Goal: Obtain resource: Download file/media

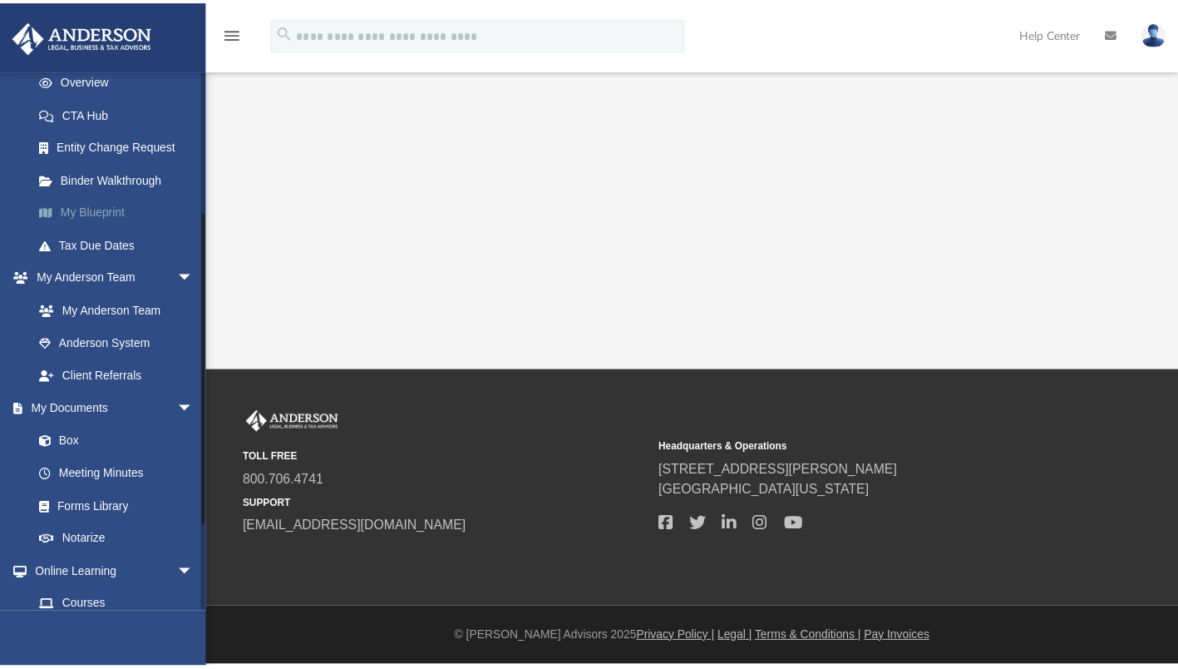
scroll to position [240, 0]
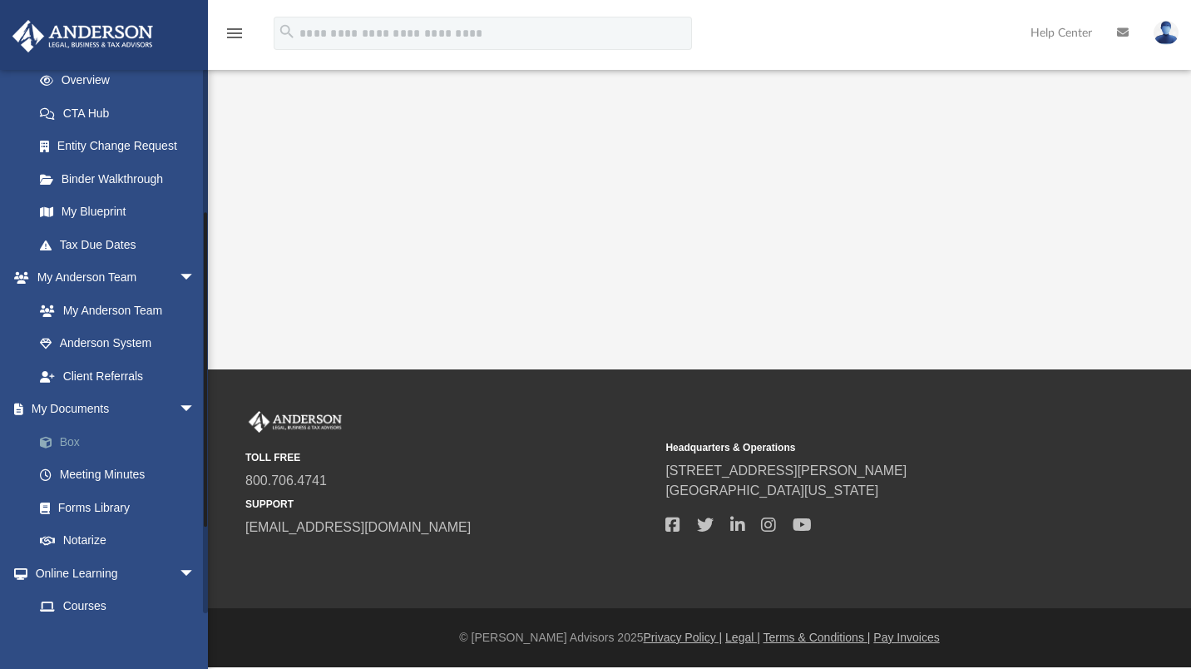
click at [74, 440] on link "Box" at bounding box center [121, 441] width 197 height 33
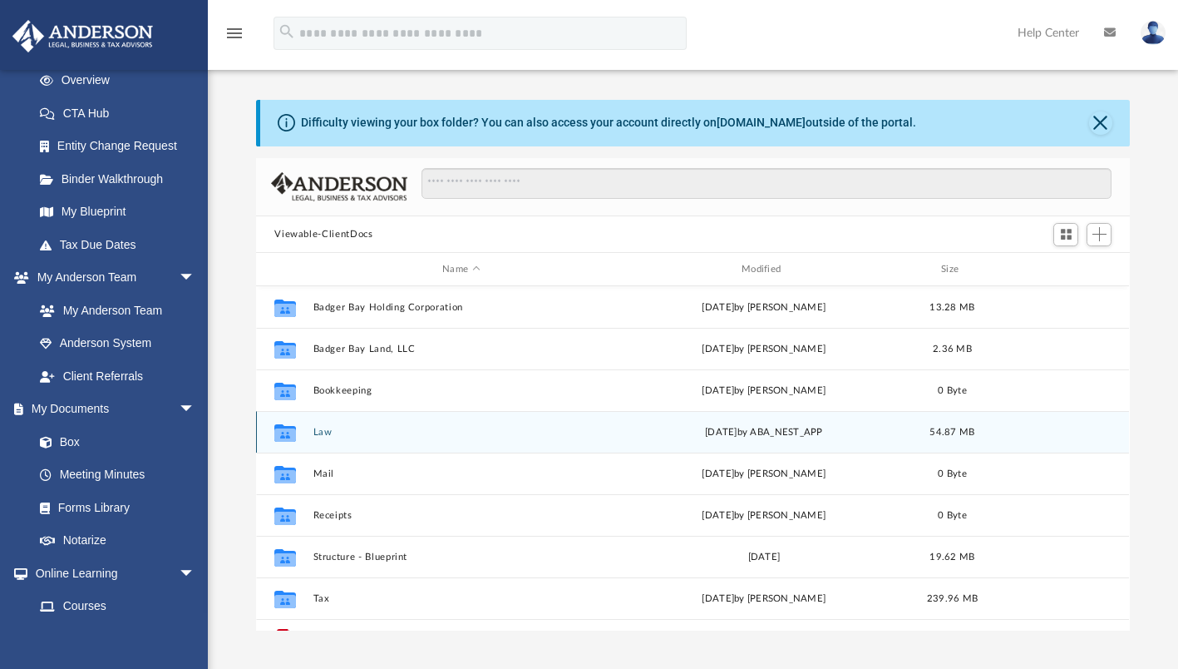
scroll to position [29, 0]
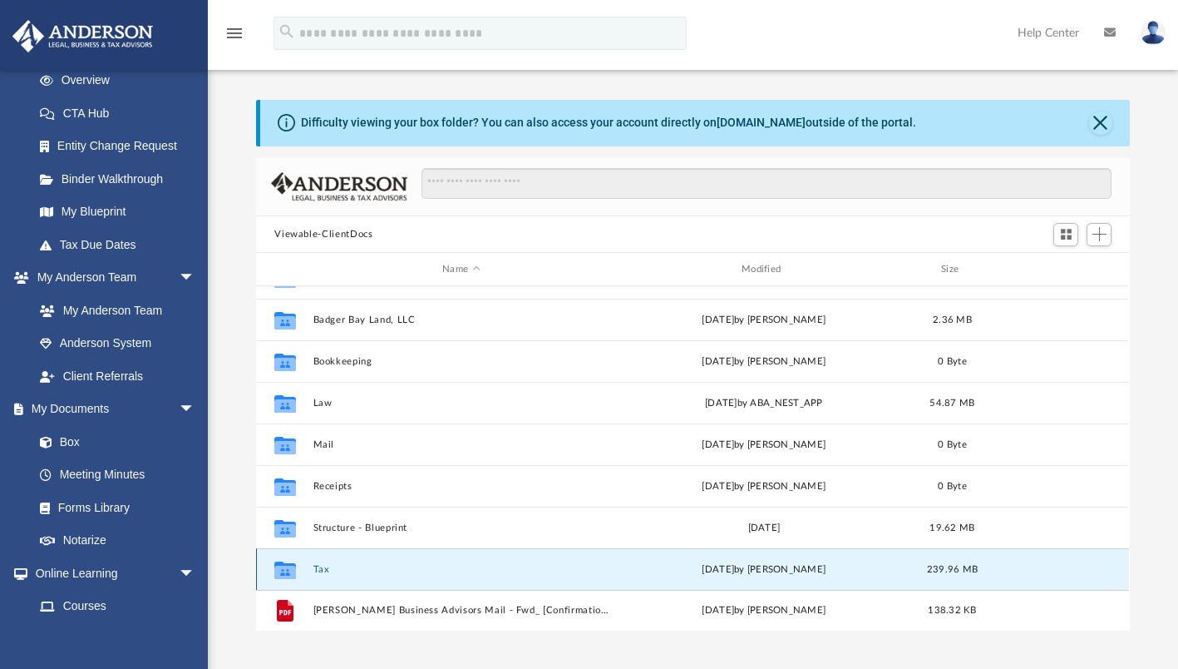
click at [320, 570] on button "Tax" at bounding box center [462, 569] width 296 height 11
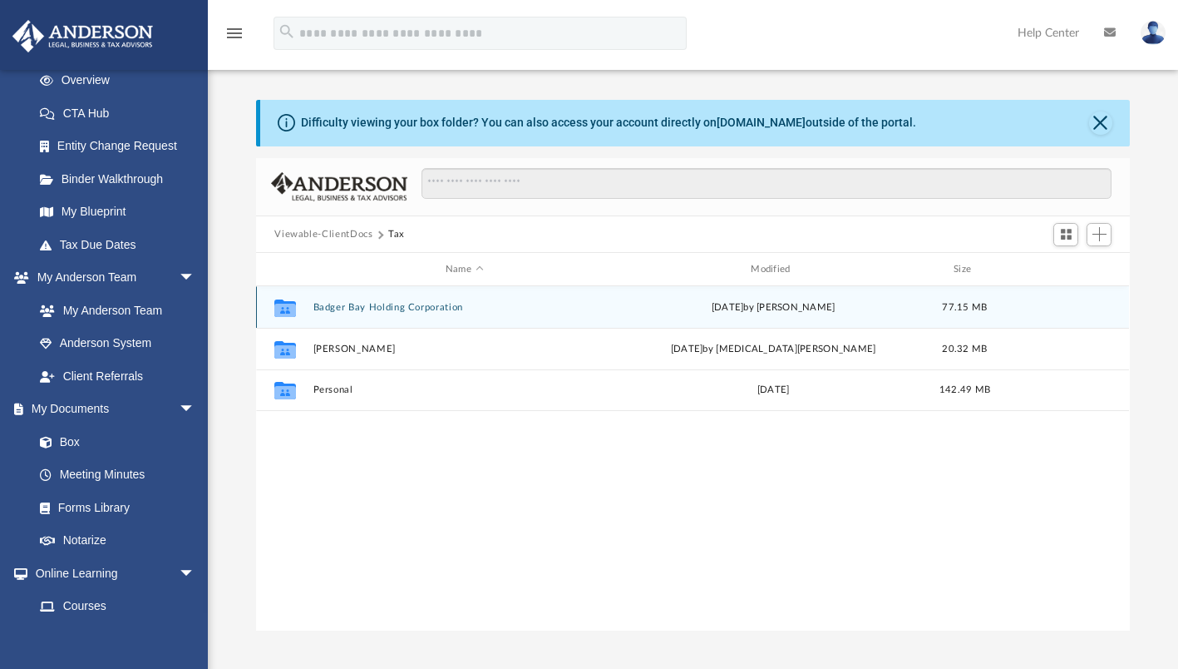
scroll to position [0, 0]
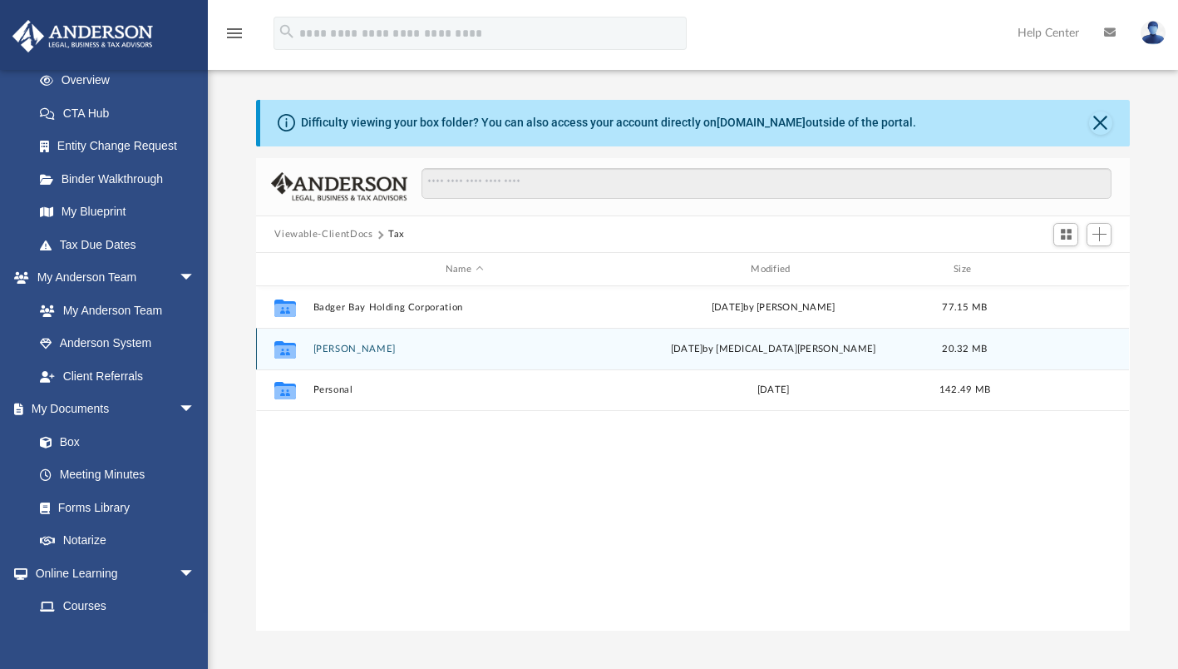
click at [345, 348] on button "[PERSON_NAME]" at bounding box center [465, 348] width 302 height 11
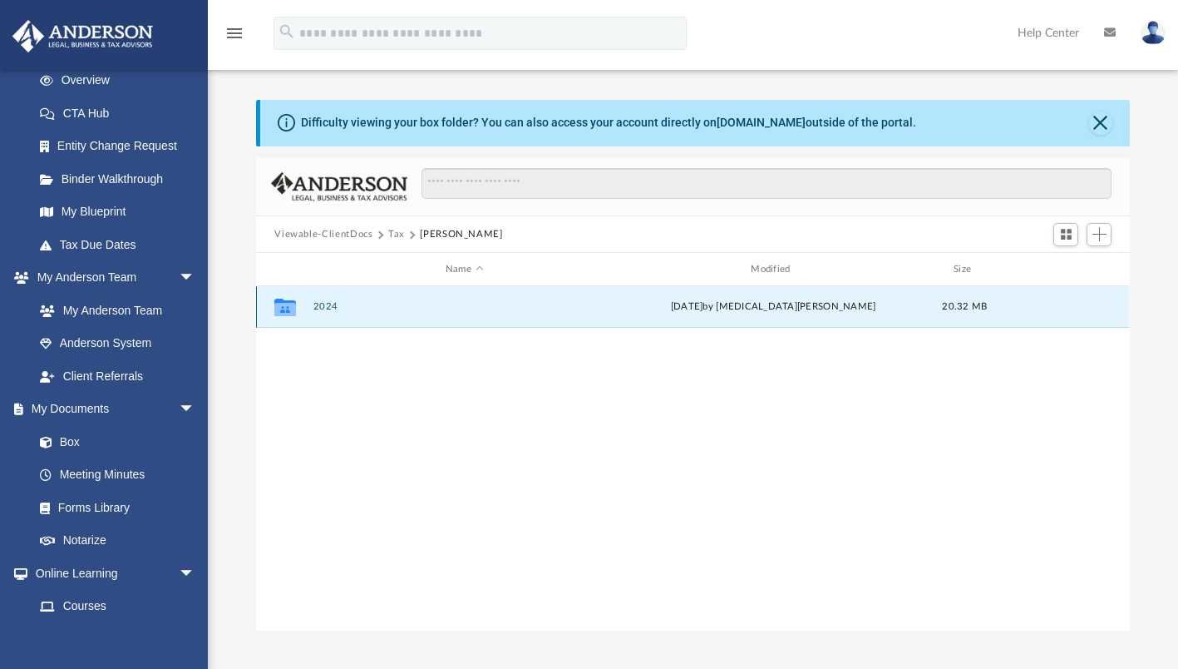
click at [327, 304] on button "2024" at bounding box center [465, 307] width 302 height 11
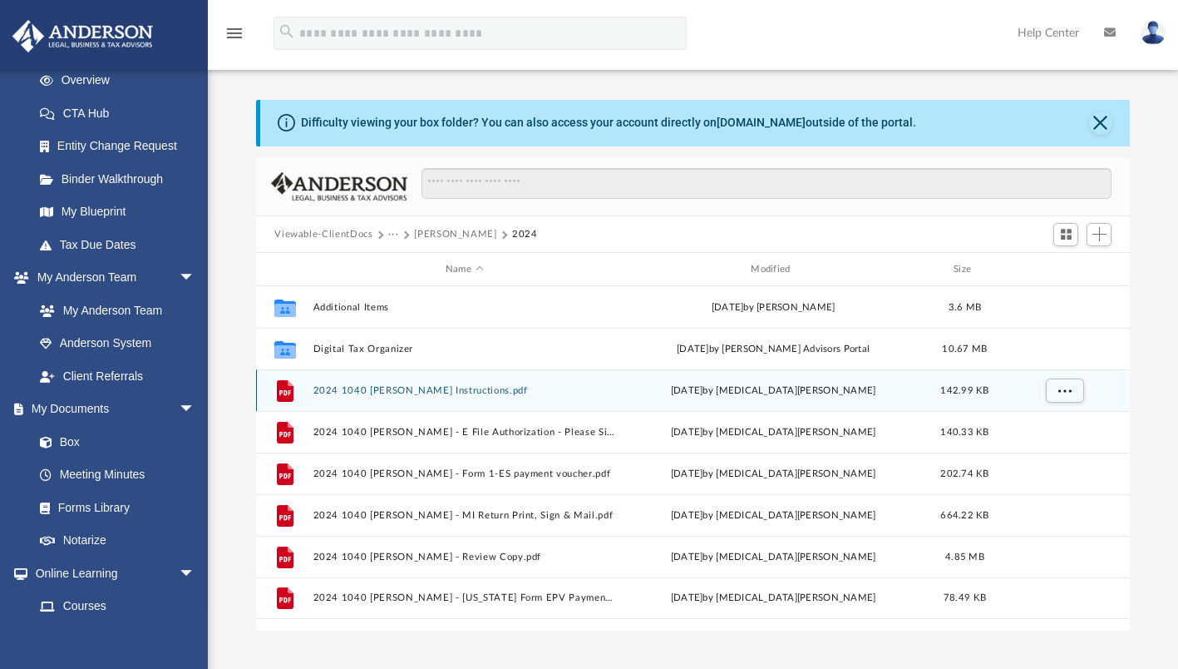
click at [434, 393] on button "2024 1040 [PERSON_NAME] Instructions.pdf" at bounding box center [465, 390] width 302 height 11
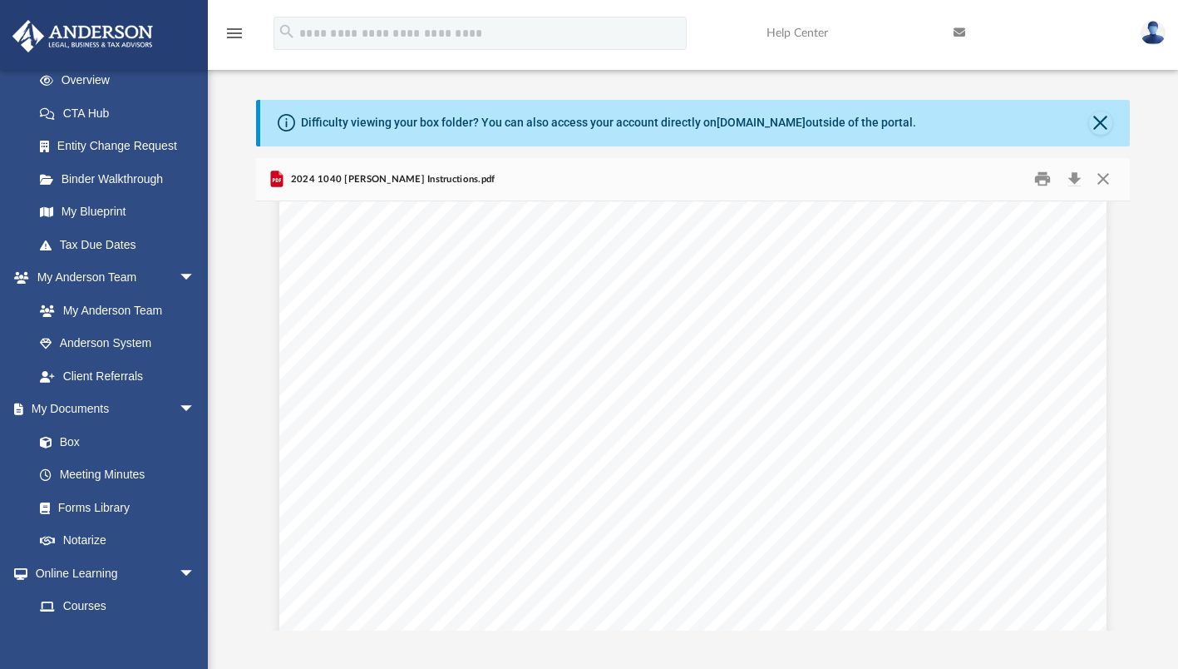
scroll to position [6080, 0]
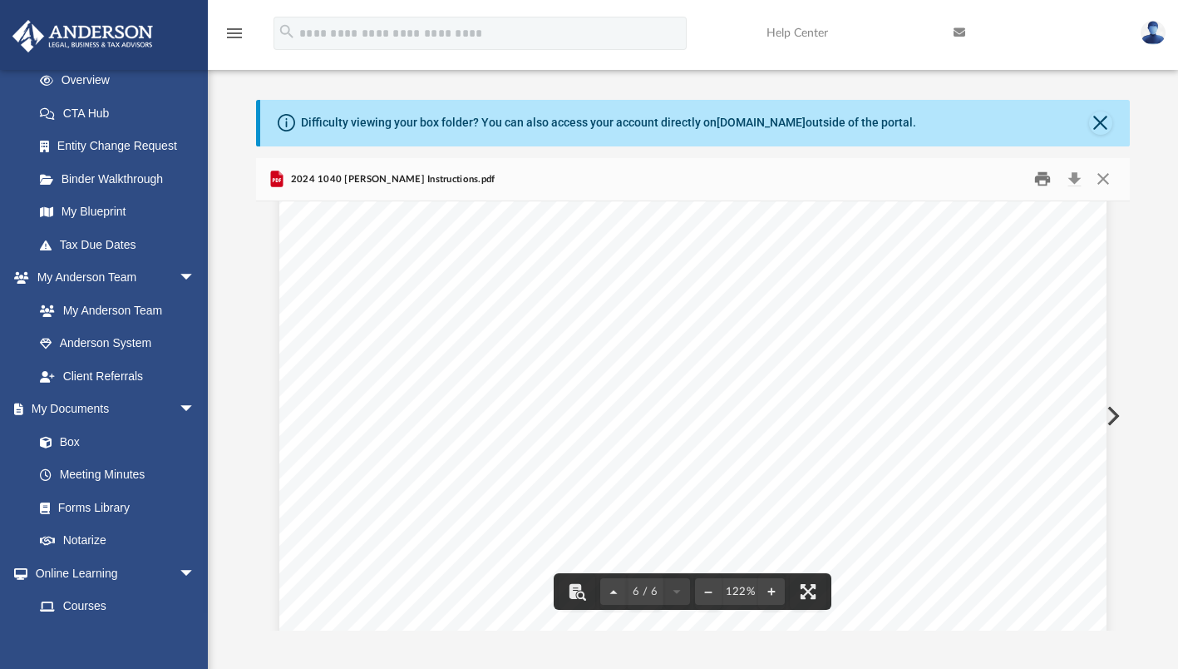
click at [1045, 185] on button "Print" at bounding box center [1042, 179] width 33 height 26
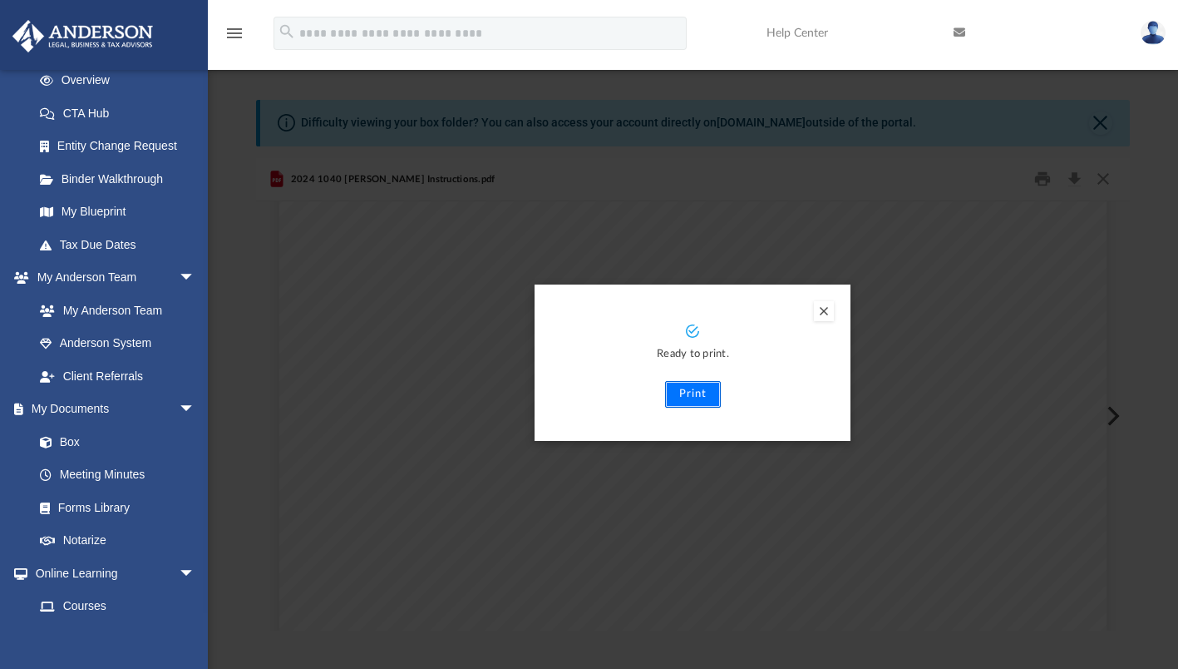
click at [688, 397] on button "Print" at bounding box center [693, 394] width 56 height 27
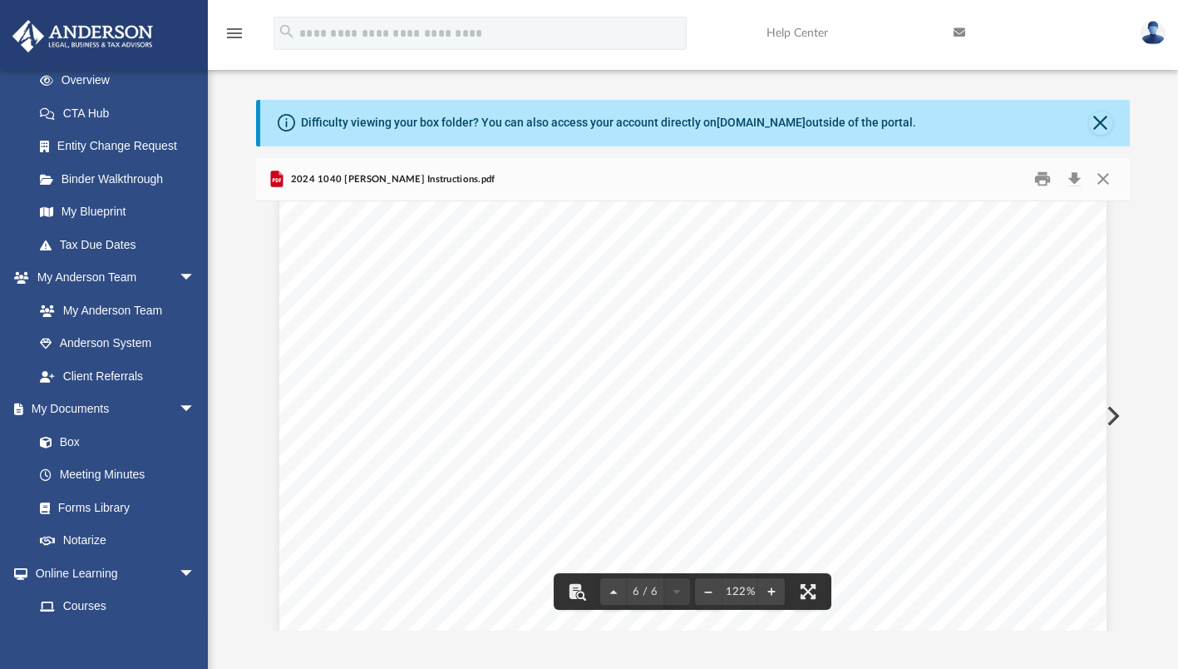
scroll to position [5742, 0]
click at [1104, 182] on button "Close" at bounding box center [1104, 179] width 30 height 26
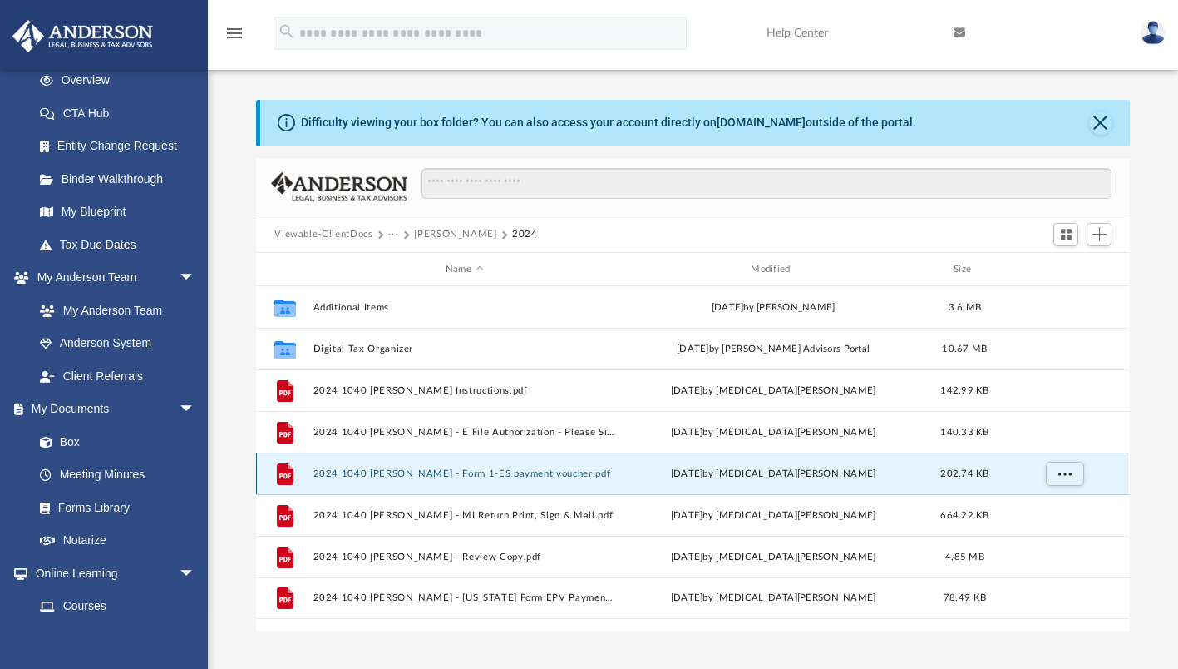
click at [453, 471] on button "2024 1040 [PERSON_NAME] - Form 1-ES payment voucher.pdf" at bounding box center [465, 473] width 302 height 11
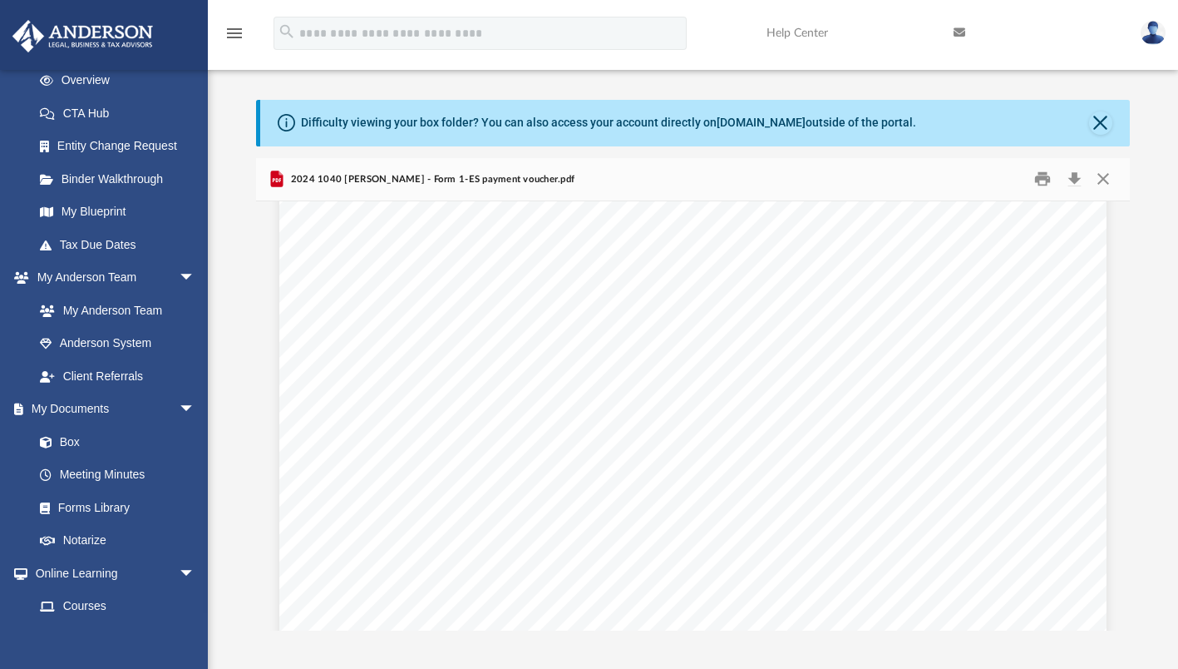
scroll to position [0, 0]
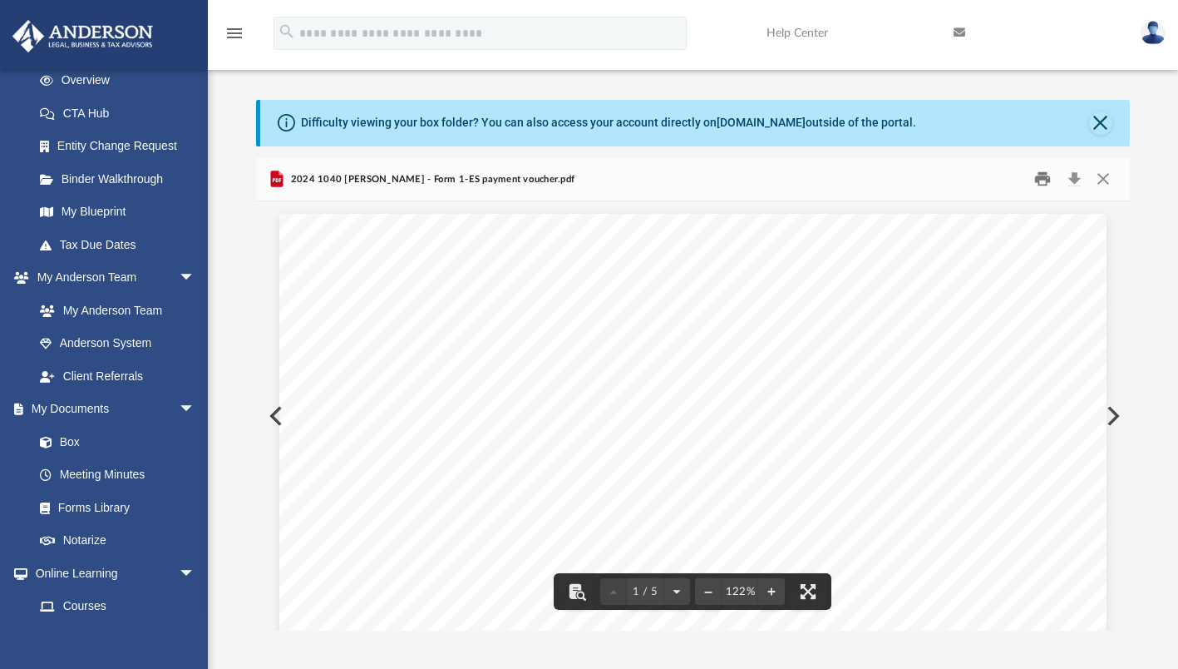
click at [1046, 180] on button "Print" at bounding box center [1042, 179] width 33 height 26
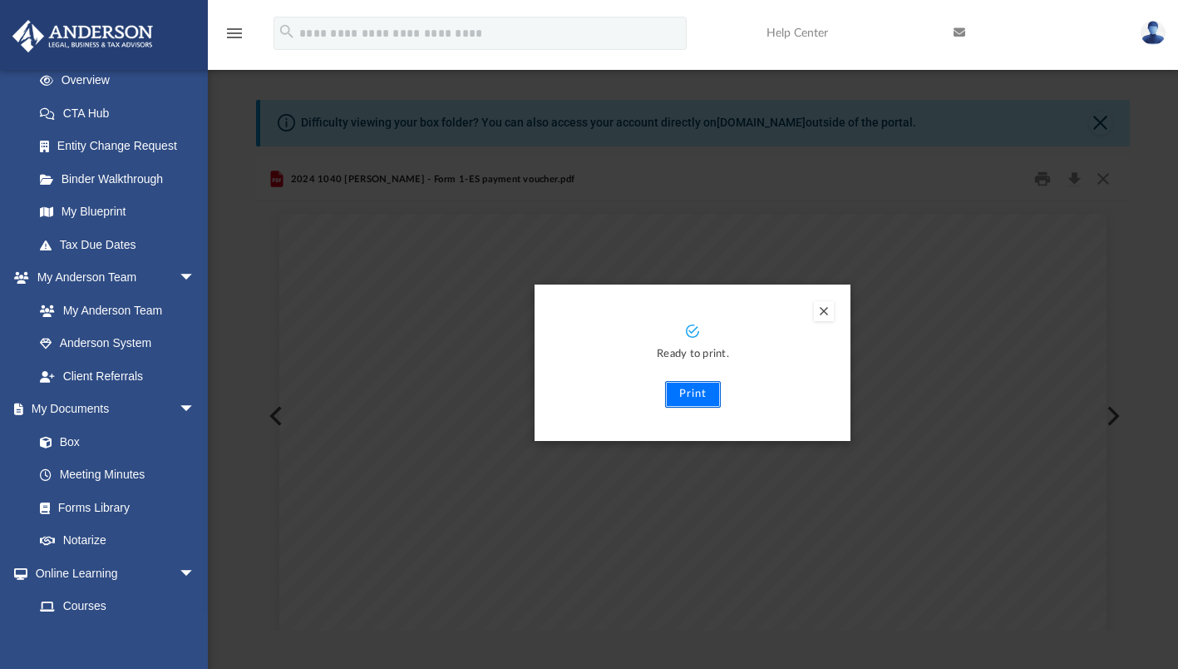
click at [688, 389] on button "Print" at bounding box center [693, 394] width 56 height 27
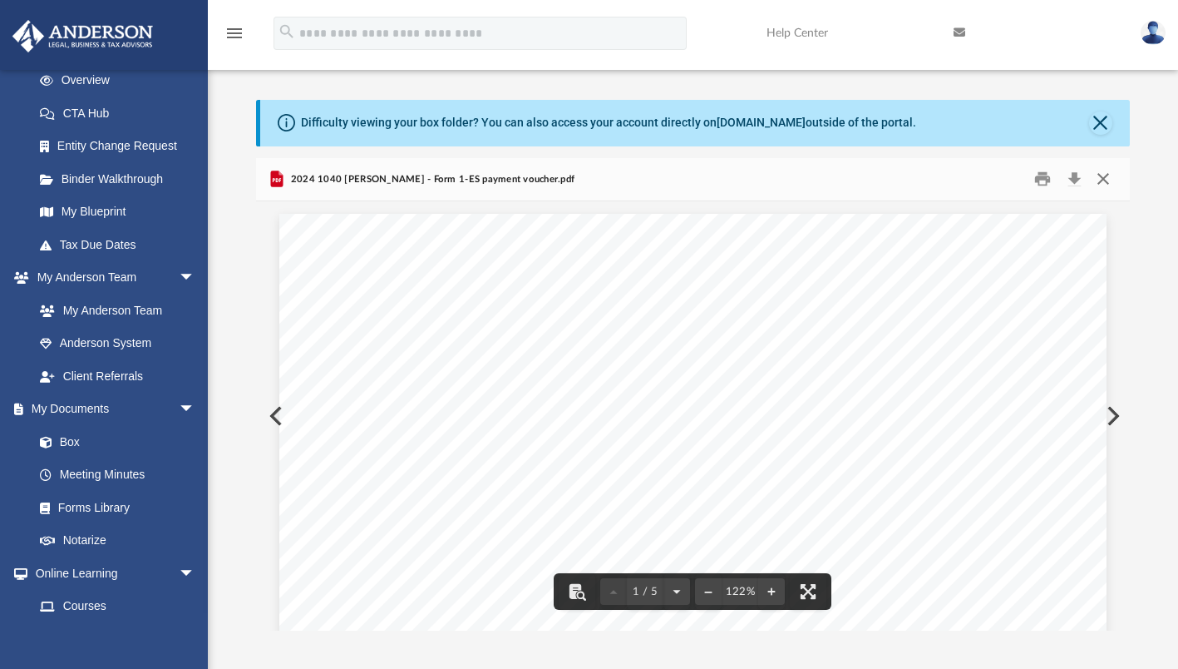
click at [1101, 174] on button "Close" at bounding box center [1104, 179] width 30 height 26
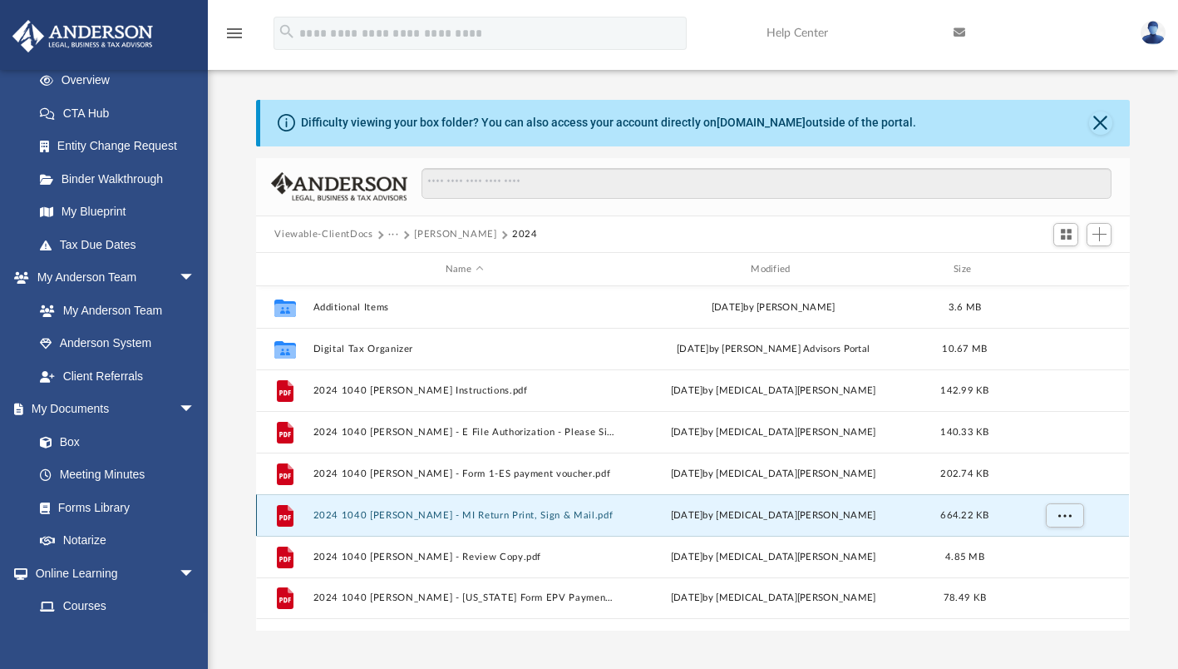
click at [450, 514] on button "2024 1040 [PERSON_NAME] - MI Return Print, Sign & Mail.pdf" at bounding box center [465, 515] width 302 height 11
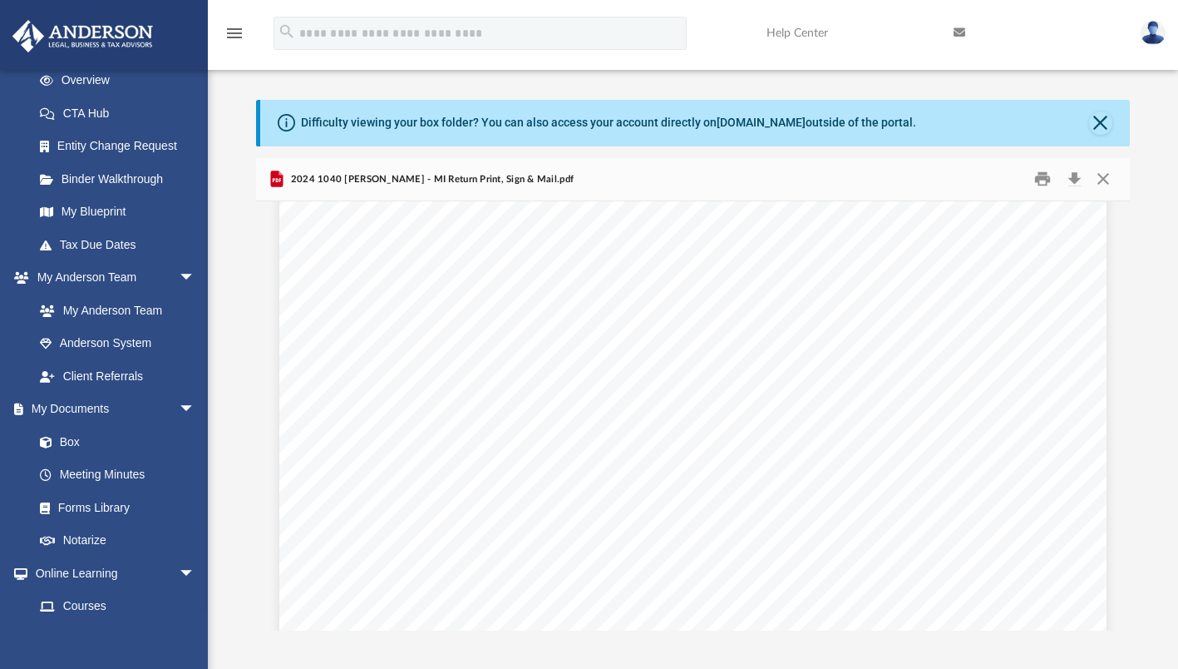
scroll to position [489, 0]
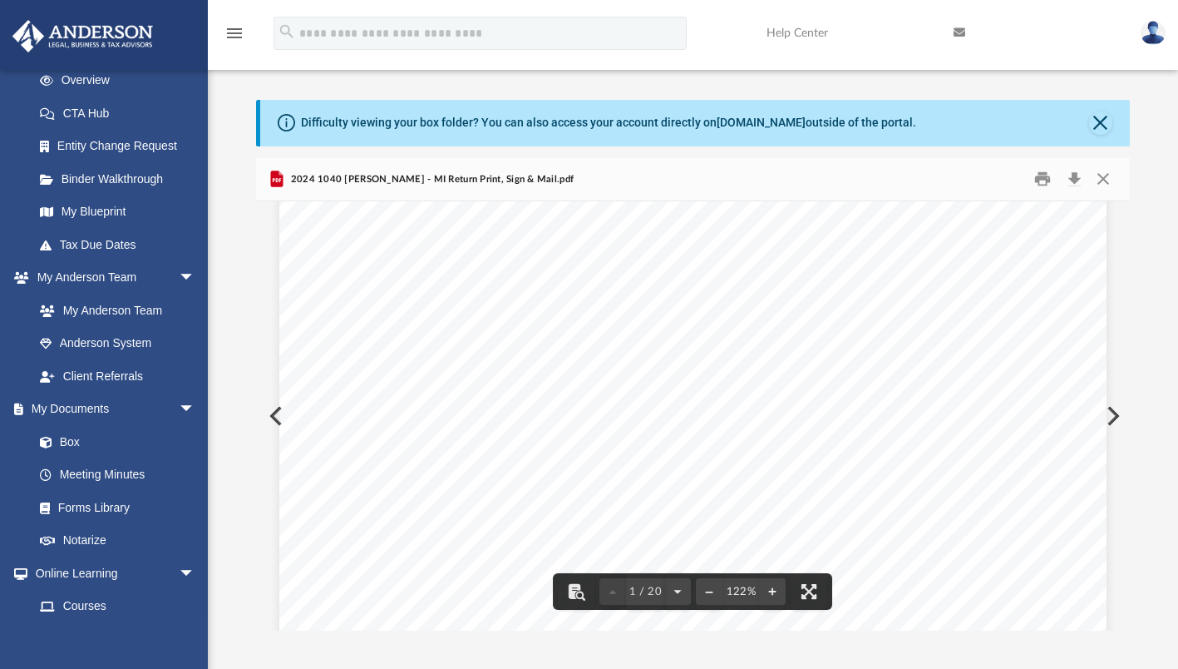
click at [596, 180] on div "2024 1040 [PERSON_NAME] - MI Return Print, Sign & Mail.pdf" at bounding box center [692, 180] width 873 height 44
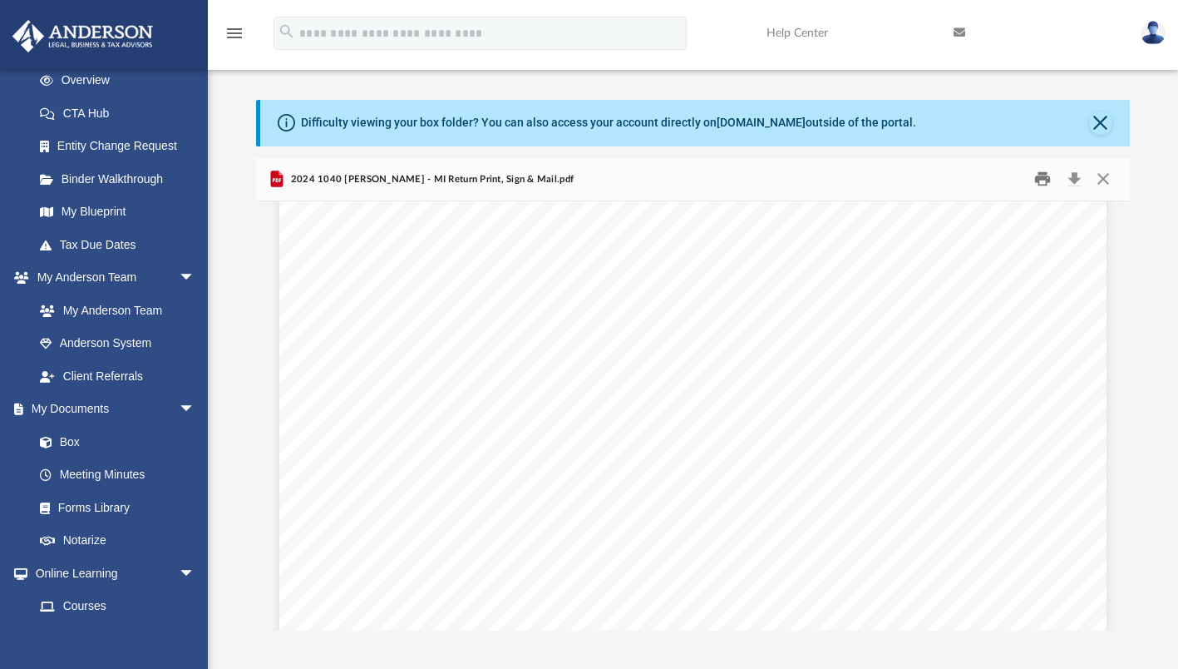
click at [1033, 185] on button "Print" at bounding box center [1042, 179] width 33 height 26
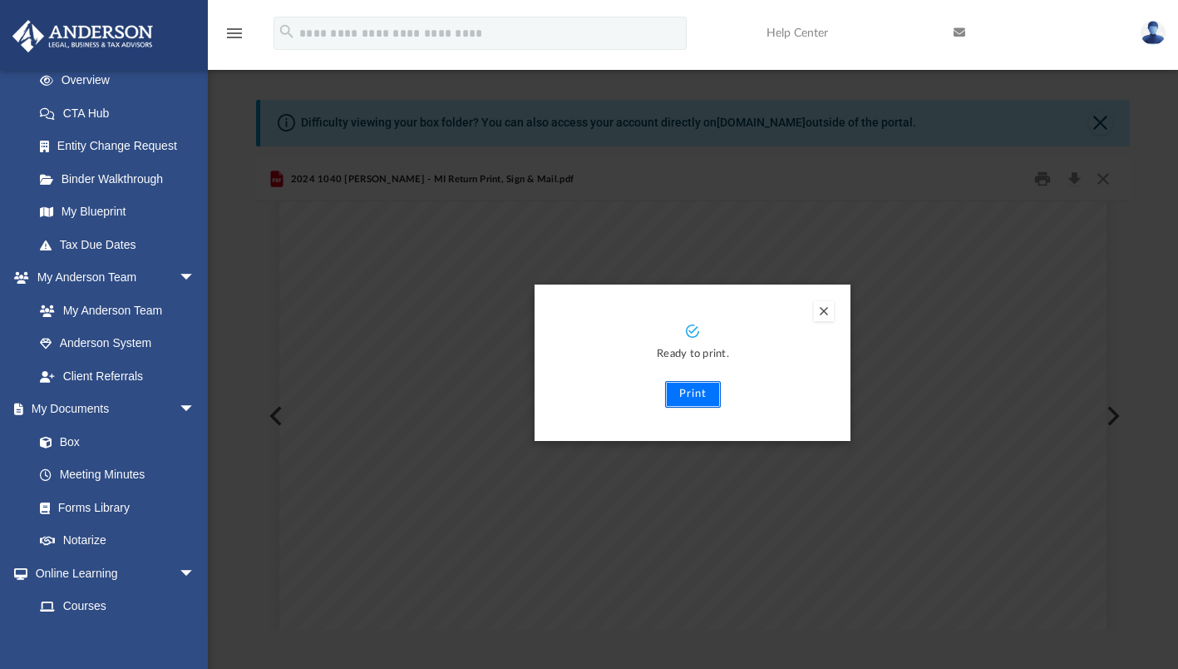
click at [694, 390] on button "Print" at bounding box center [693, 394] width 56 height 27
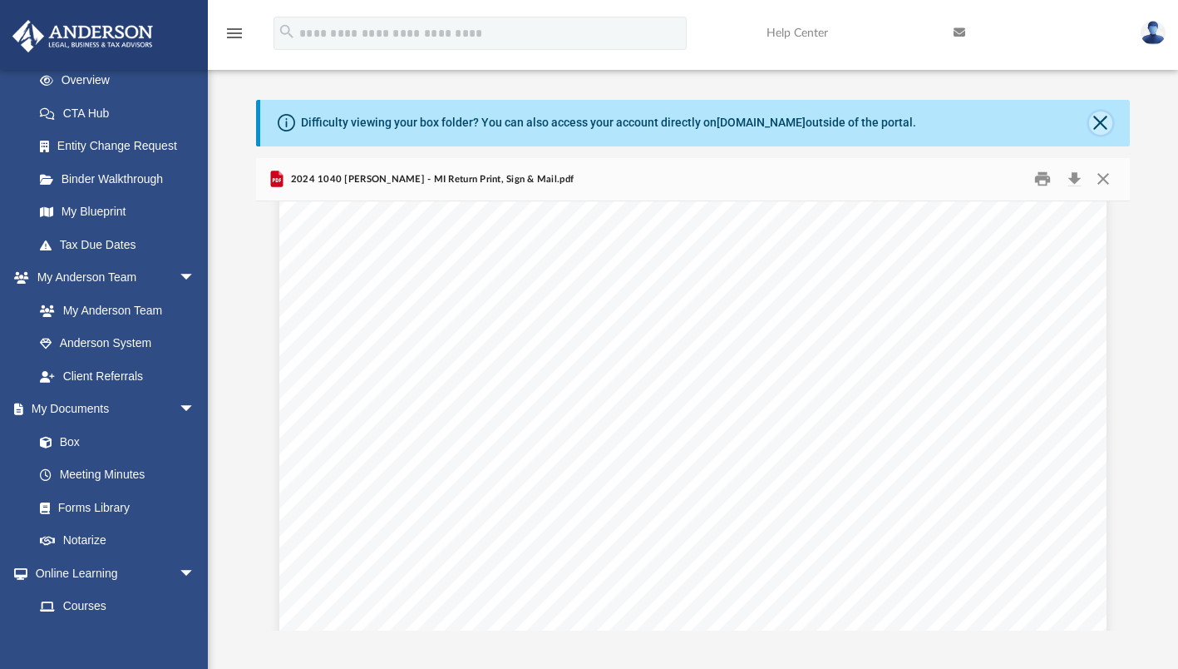
click at [1095, 122] on button "Close" at bounding box center [1100, 122] width 23 height 23
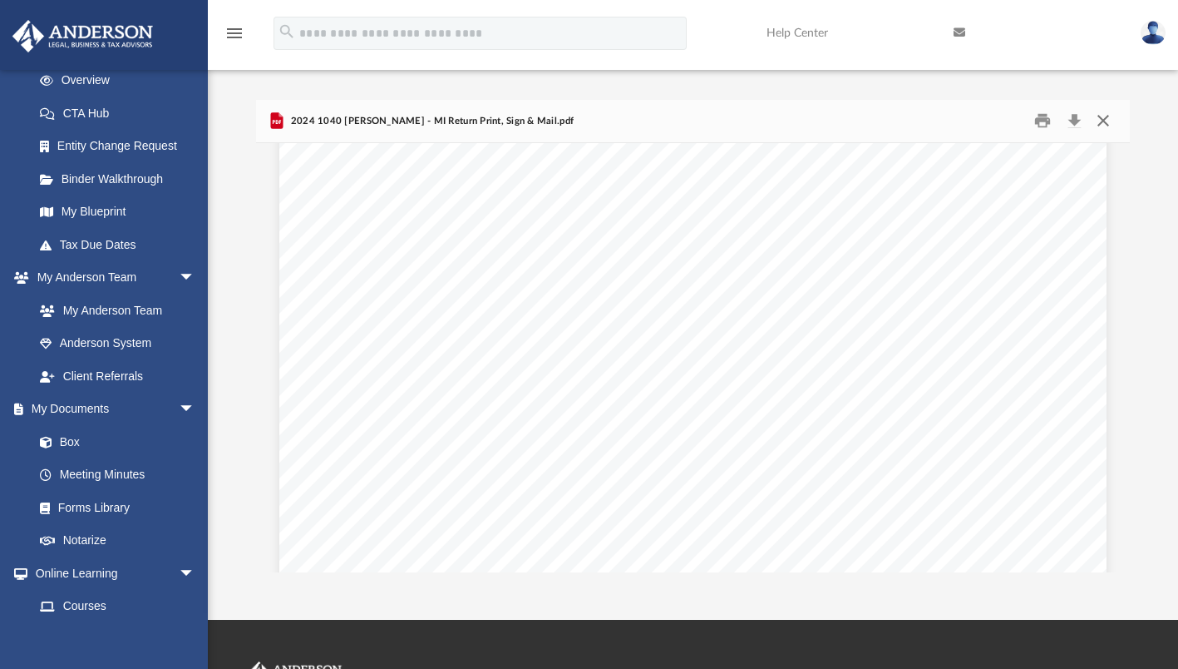
click at [1099, 122] on button "Close" at bounding box center [1104, 121] width 30 height 26
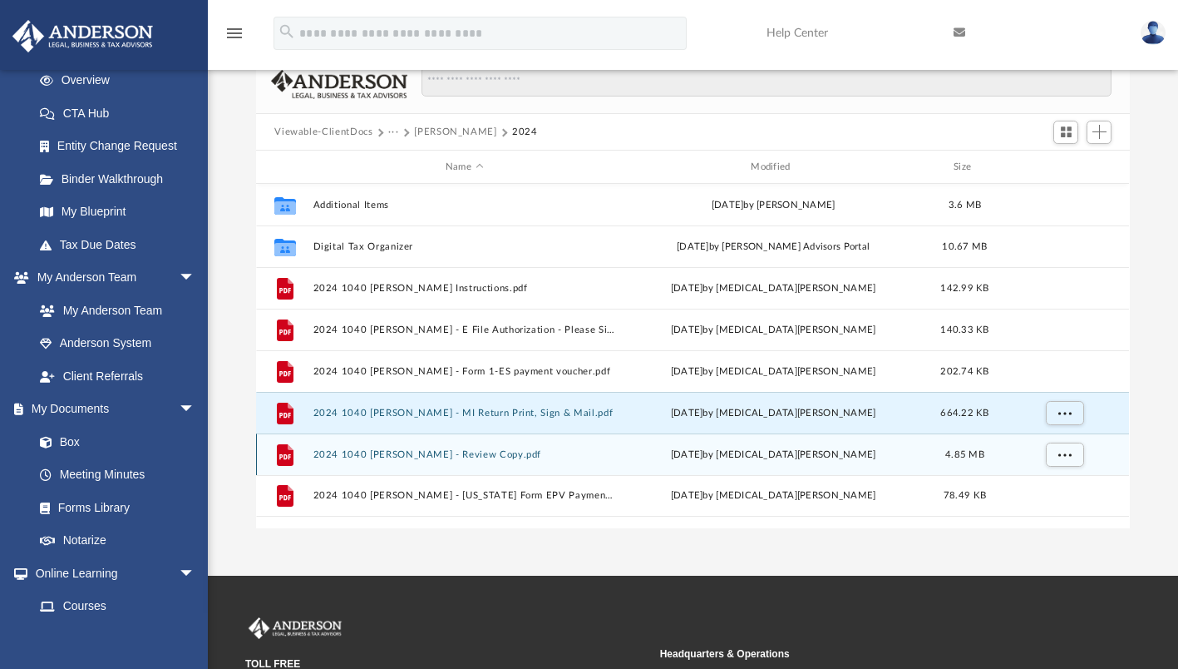
scroll to position [42, 0]
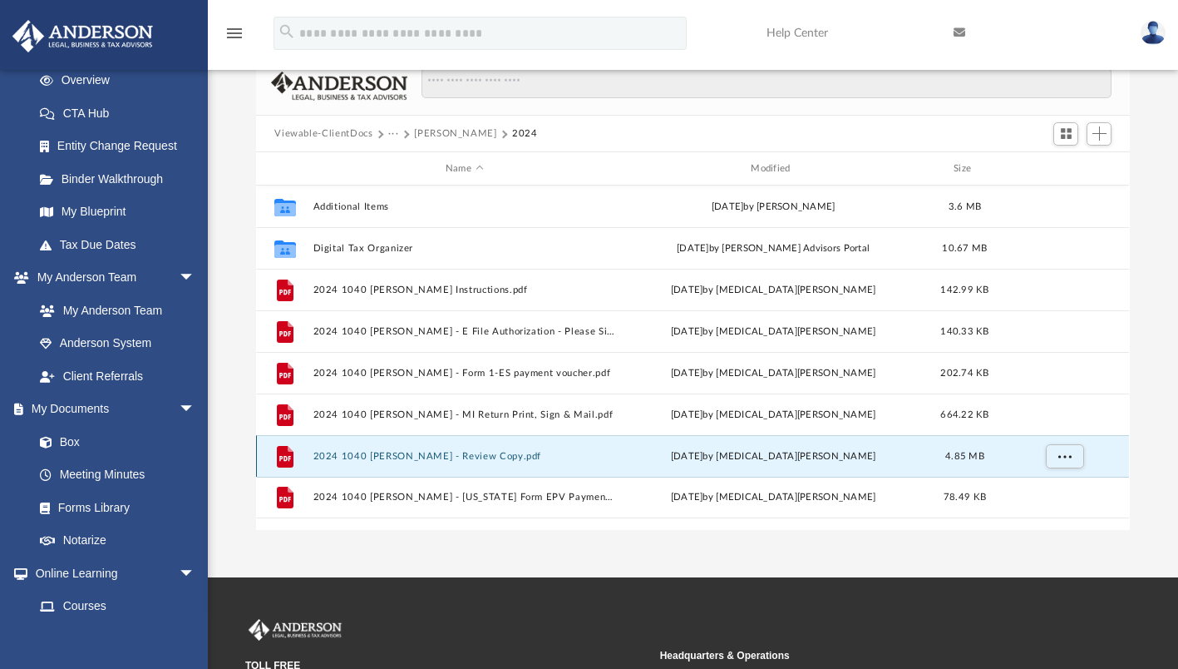
click at [457, 456] on button "2024 1040 [PERSON_NAME] - Review Copy.pdf" at bounding box center [465, 456] width 302 height 11
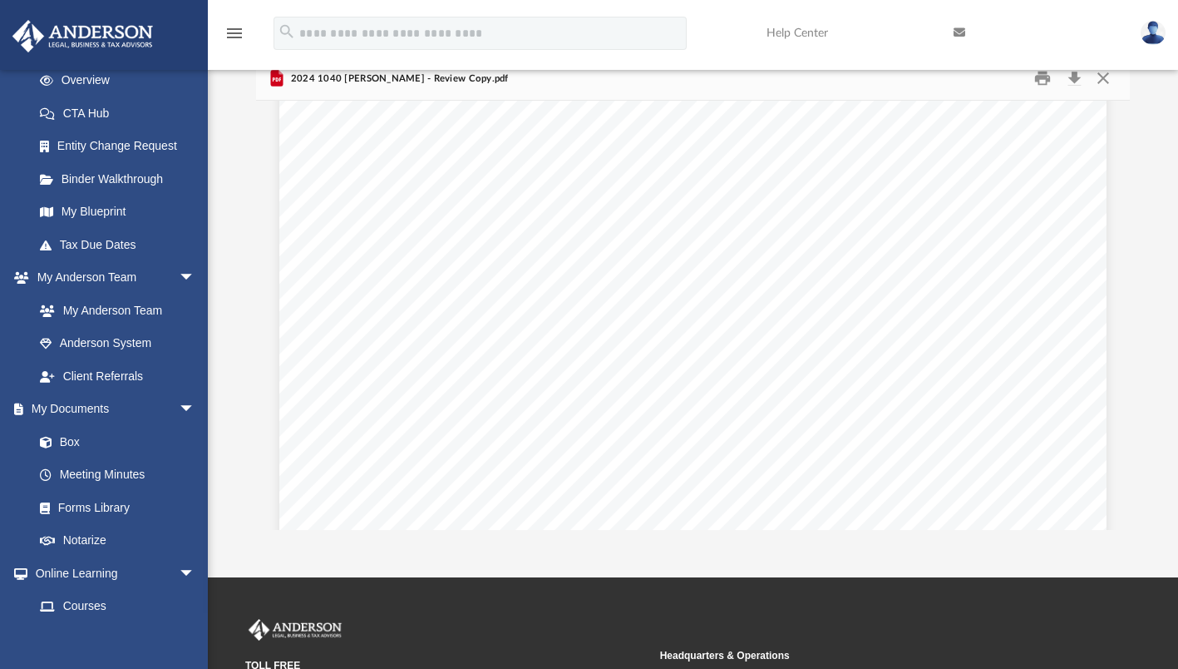
scroll to position [20955, 0]
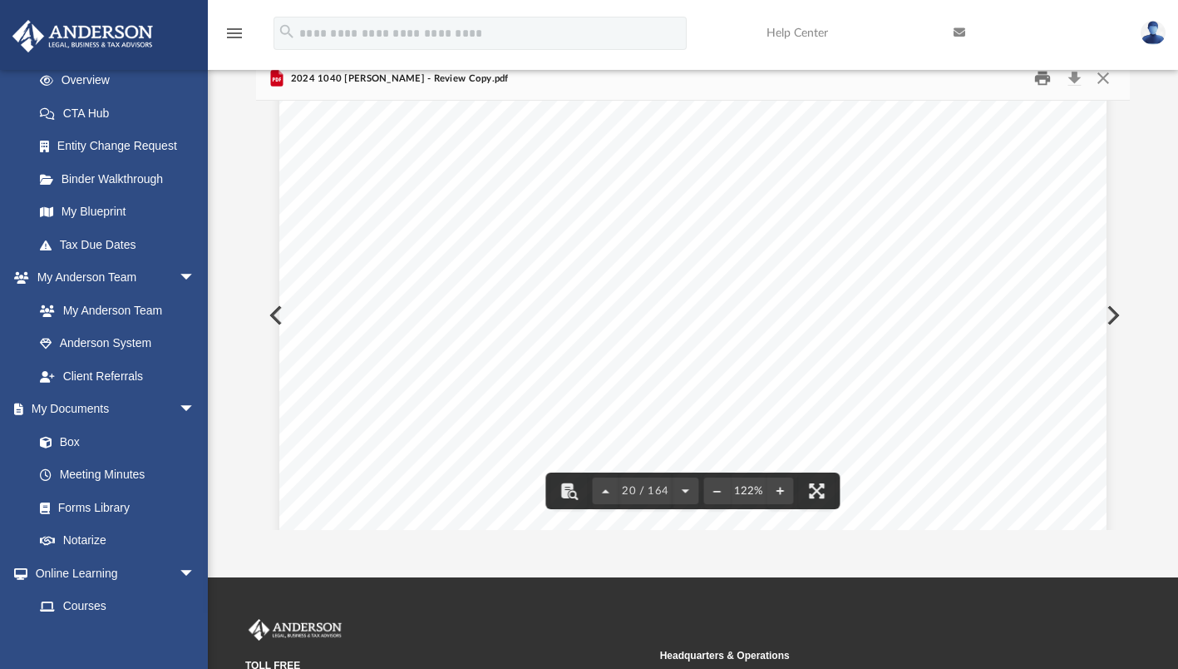
click at [1042, 77] on button "Print" at bounding box center [1042, 79] width 33 height 26
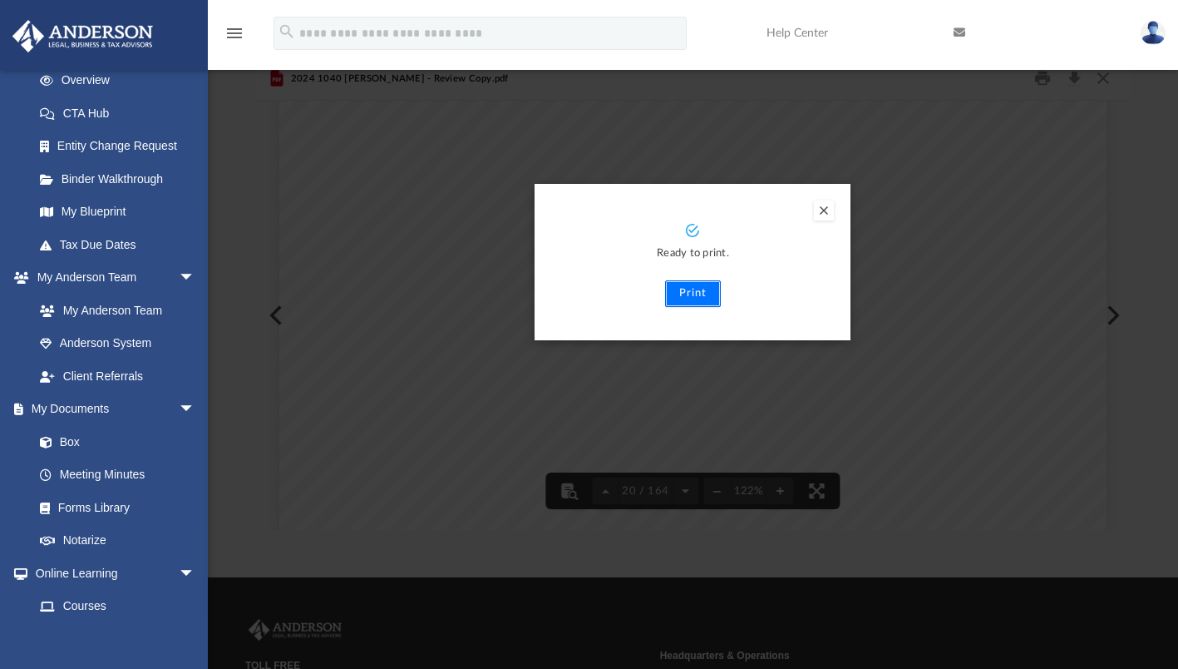
click at [674, 294] on button "Print" at bounding box center [693, 293] width 56 height 27
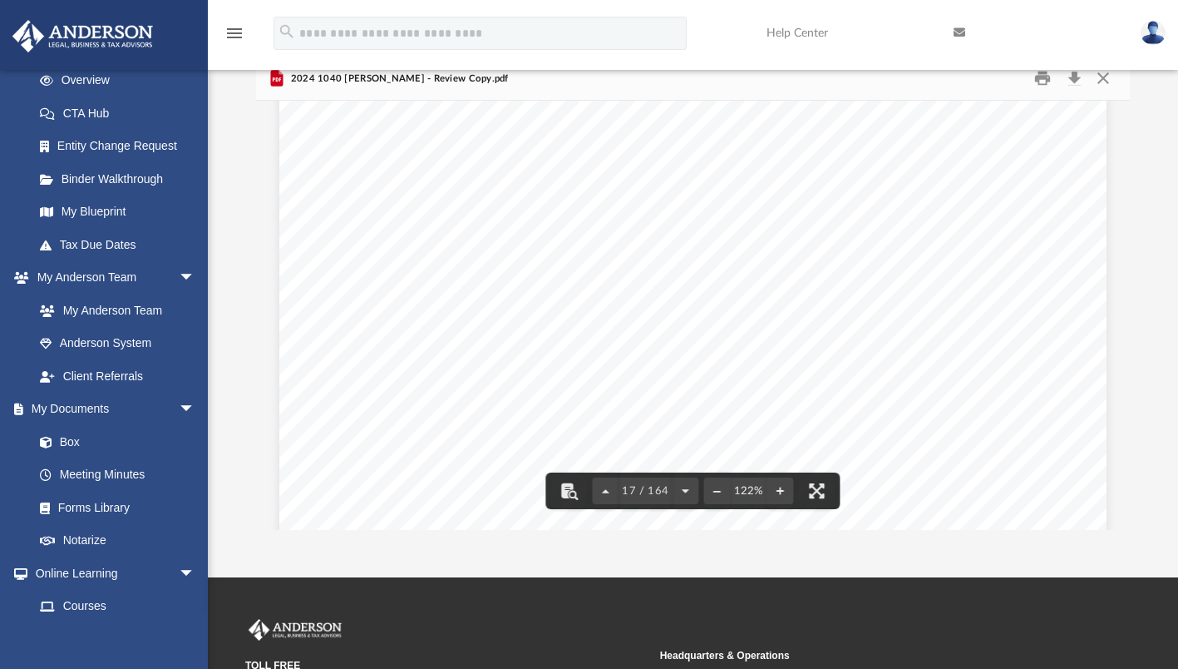
scroll to position [17875, 0]
click at [1100, 75] on button "Close" at bounding box center [1104, 79] width 30 height 26
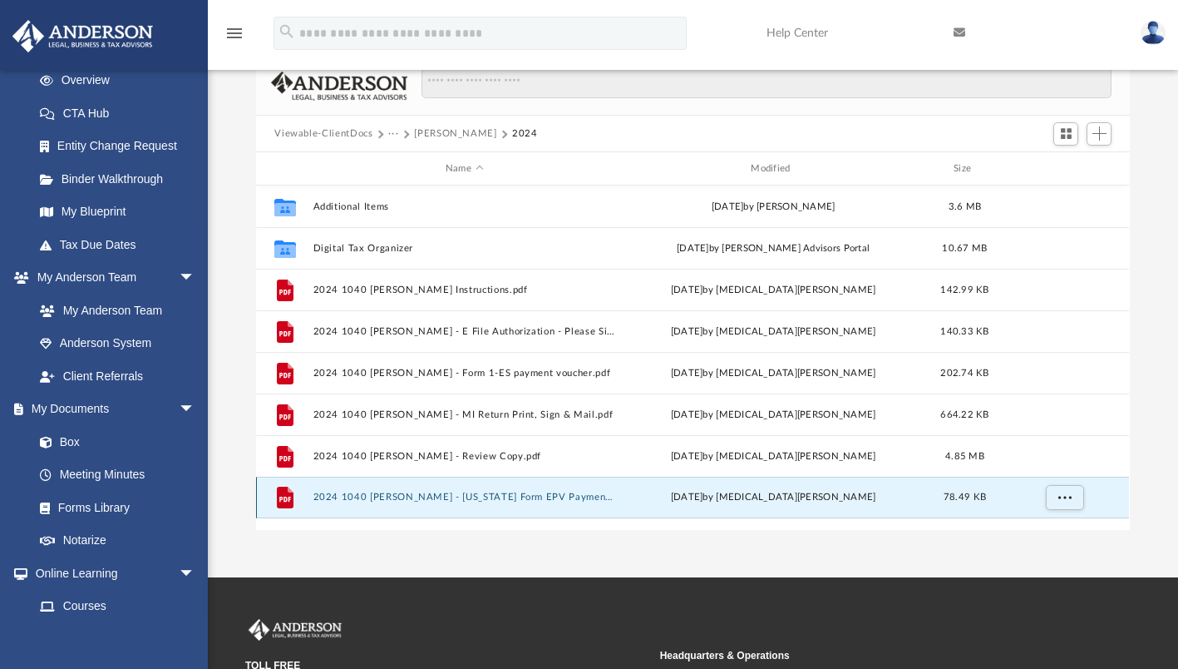
click at [487, 495] on button "2024 1040 [PERSON_NAME] - [US_STATE] Form EPV Payment Voucher.pdf" at bounding box center [465, 497] width 302 height 11
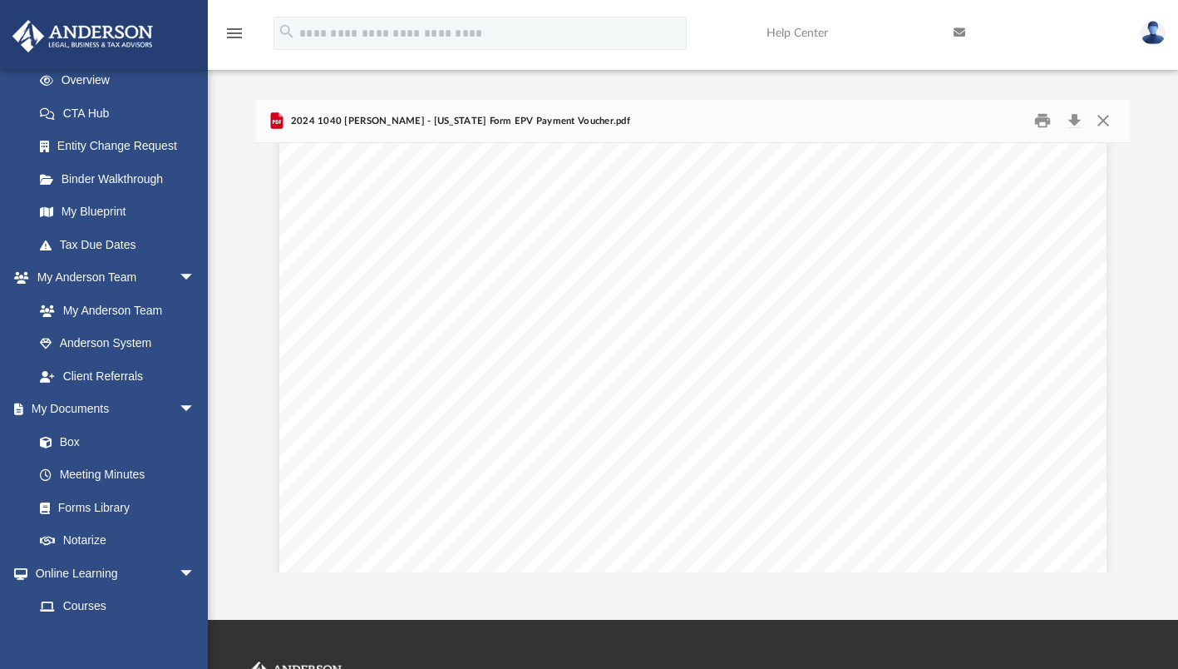
scroll to position [666, 0]
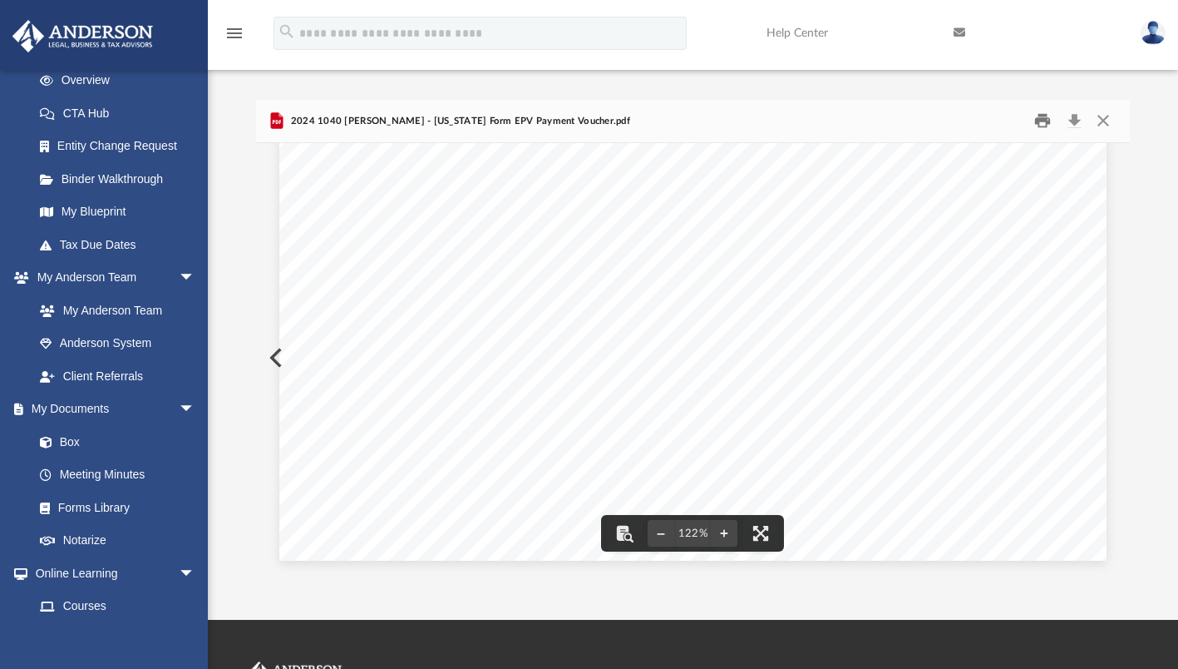
click at [1041, 121] on button "Print" at bounding box center [1042, 121] width 33 height 26
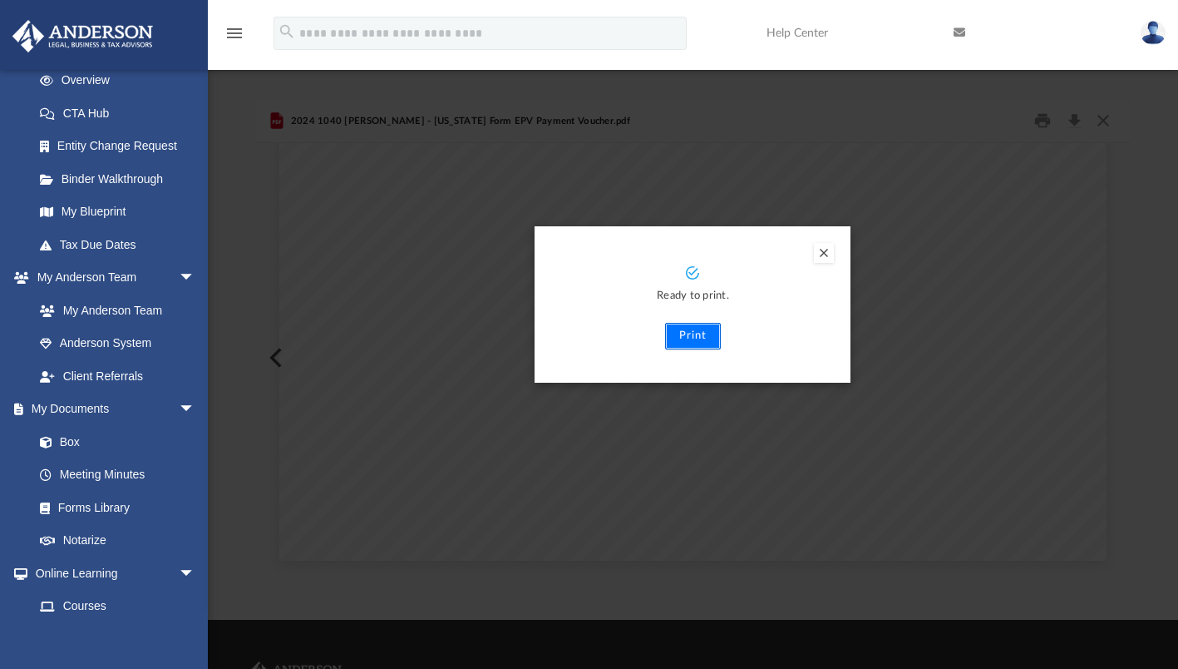
click at [685, 334] on button "Print" at bounding box center [693, 336] width 56 height 27
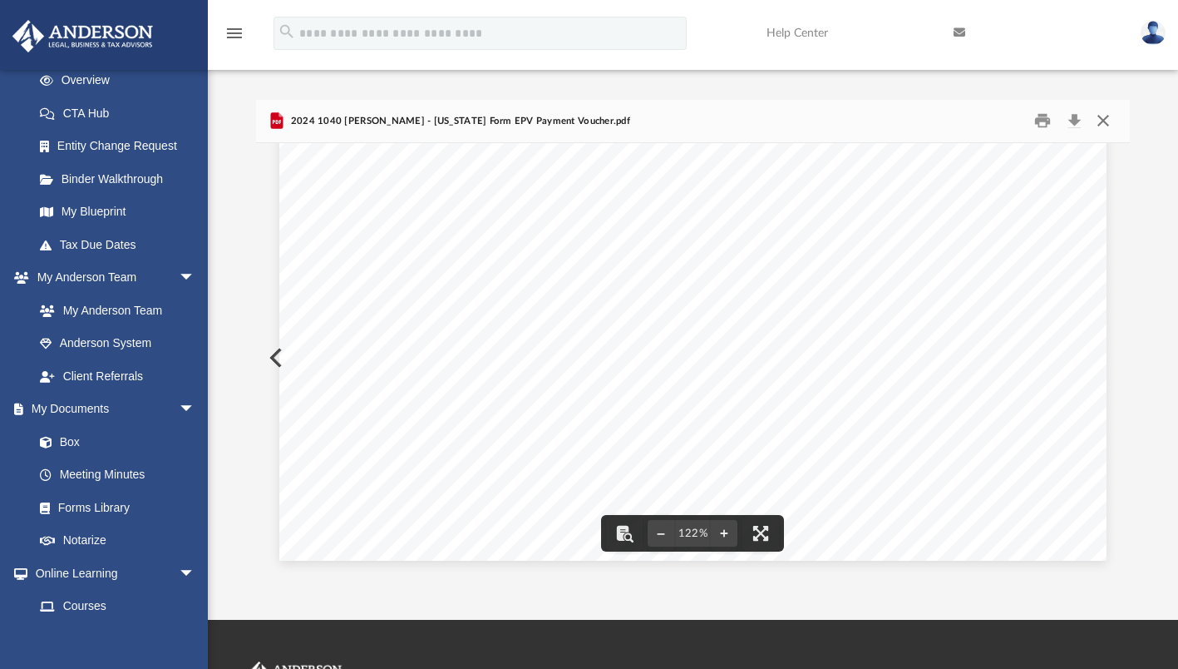
click at [1102, 123] on button "Close" at bounding box center [1104, 121] width 30 height 26
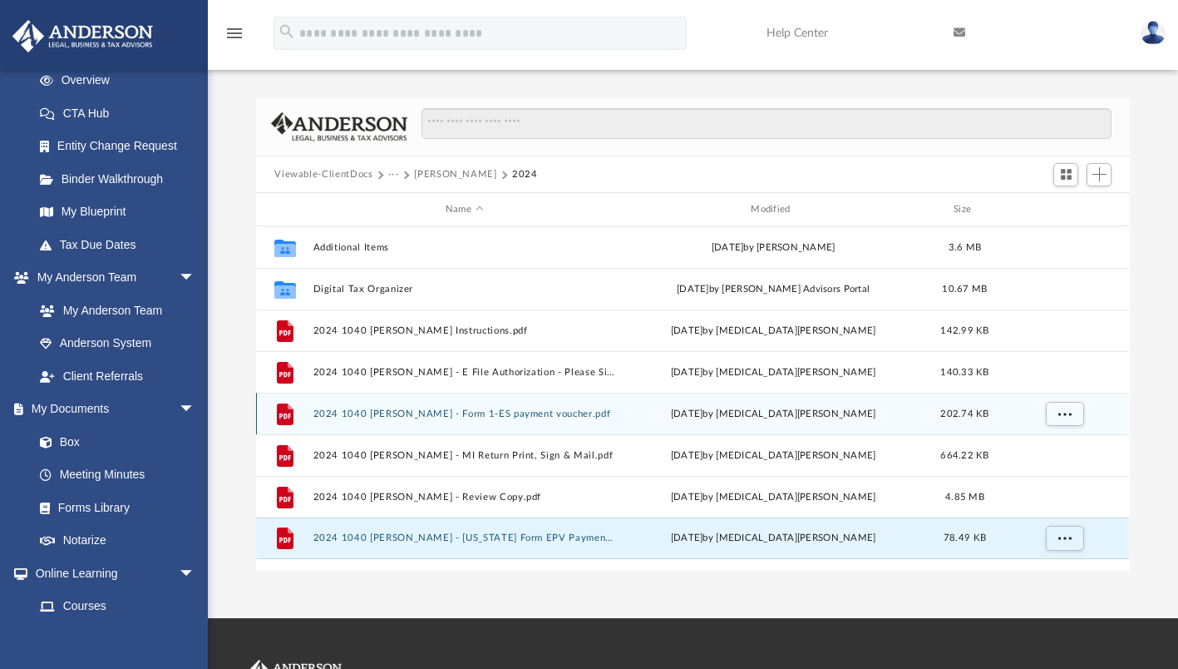
scroll to position [0, 0]
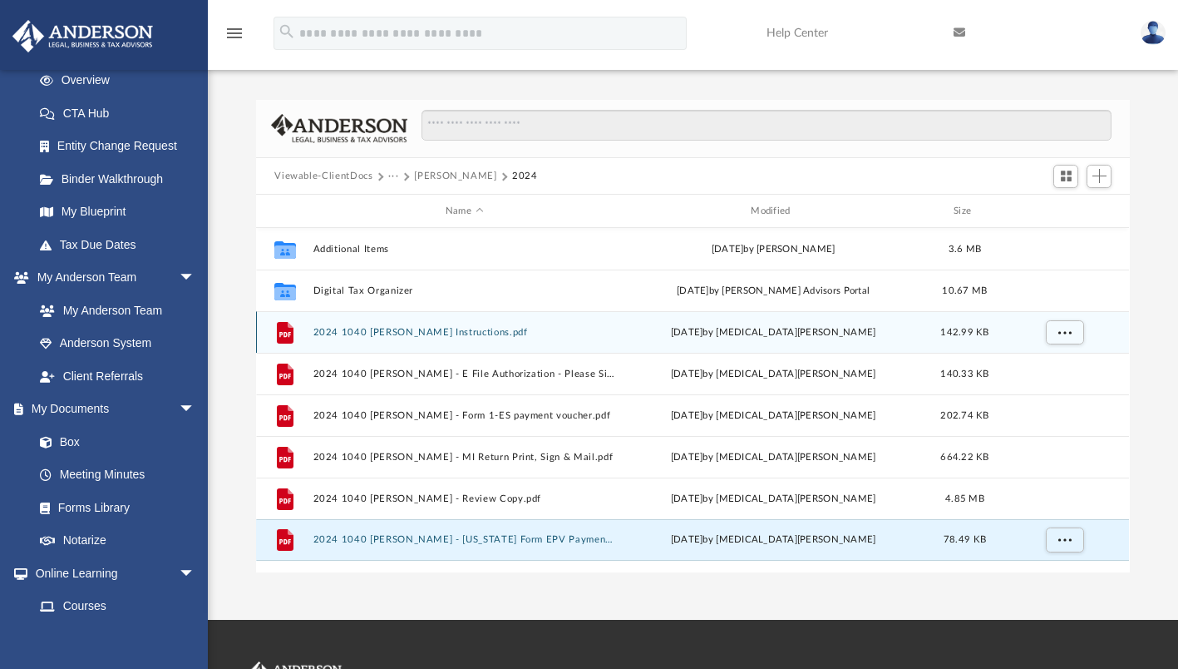
click at [483, 329] on button "2024 1040 [PERSON_NAME] Instructions.pdf" at bounding box center [465, 332] width 302 height 11
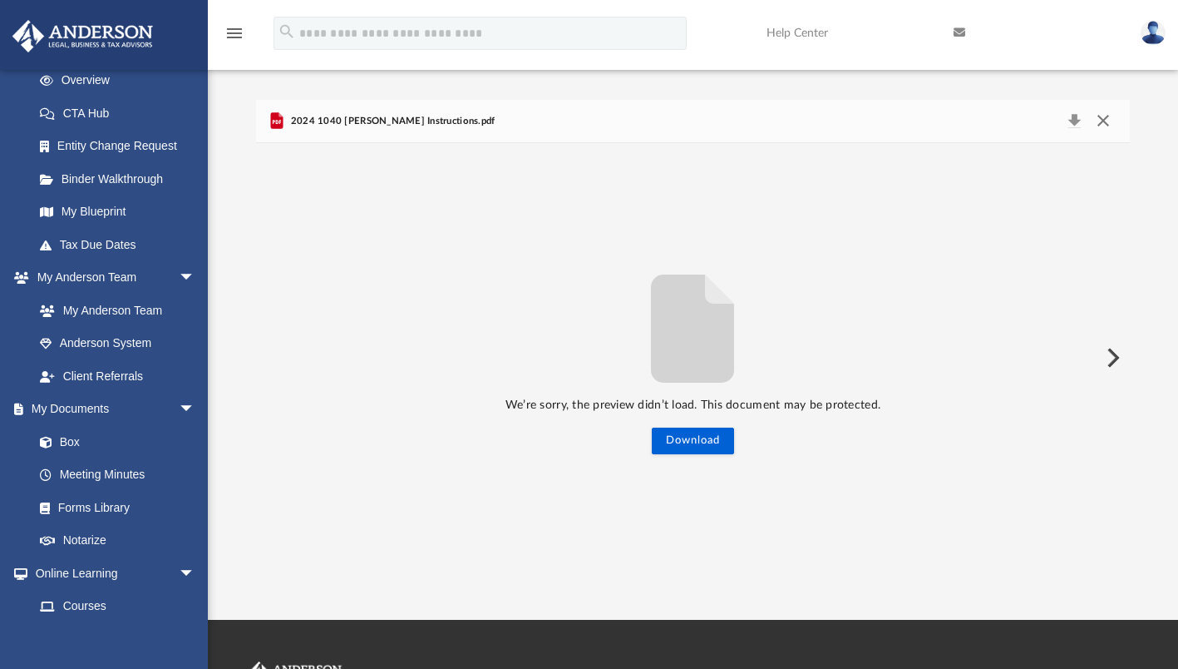
click at [1111, 123] on button "Close" at bounding box center [1104, 121] width 30 height 23
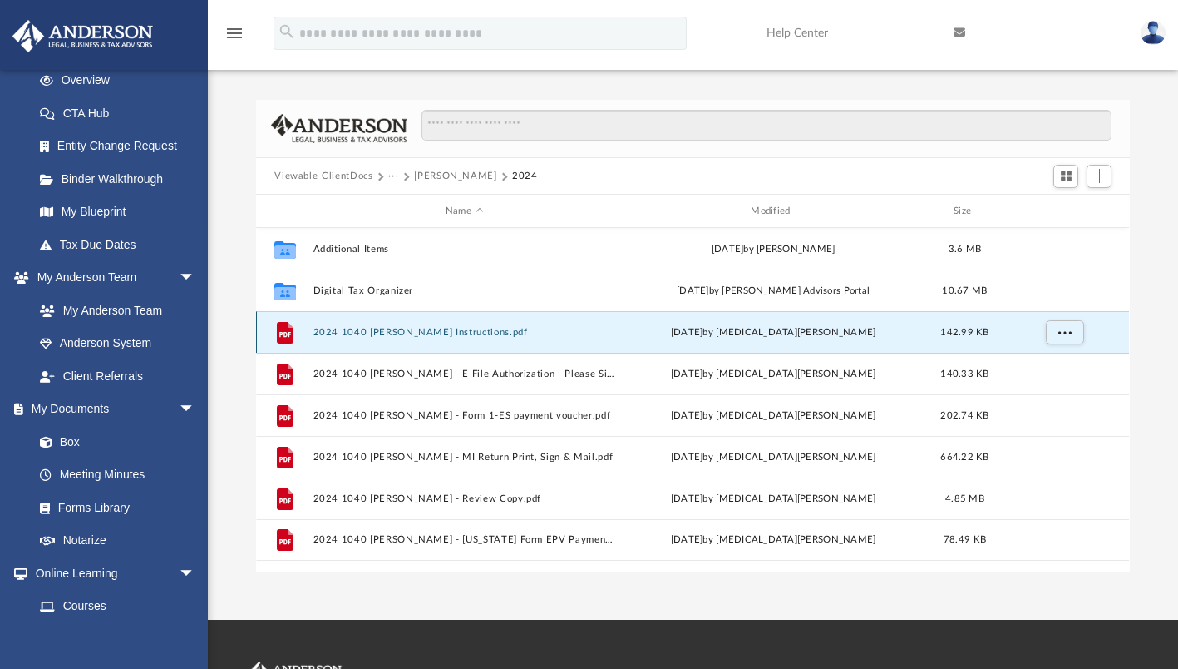
click at [477, 331] on button "2024 1040 [PERSON_NAME] Instructions.pdf" at bounding box center [465, 332] width 302 height 11
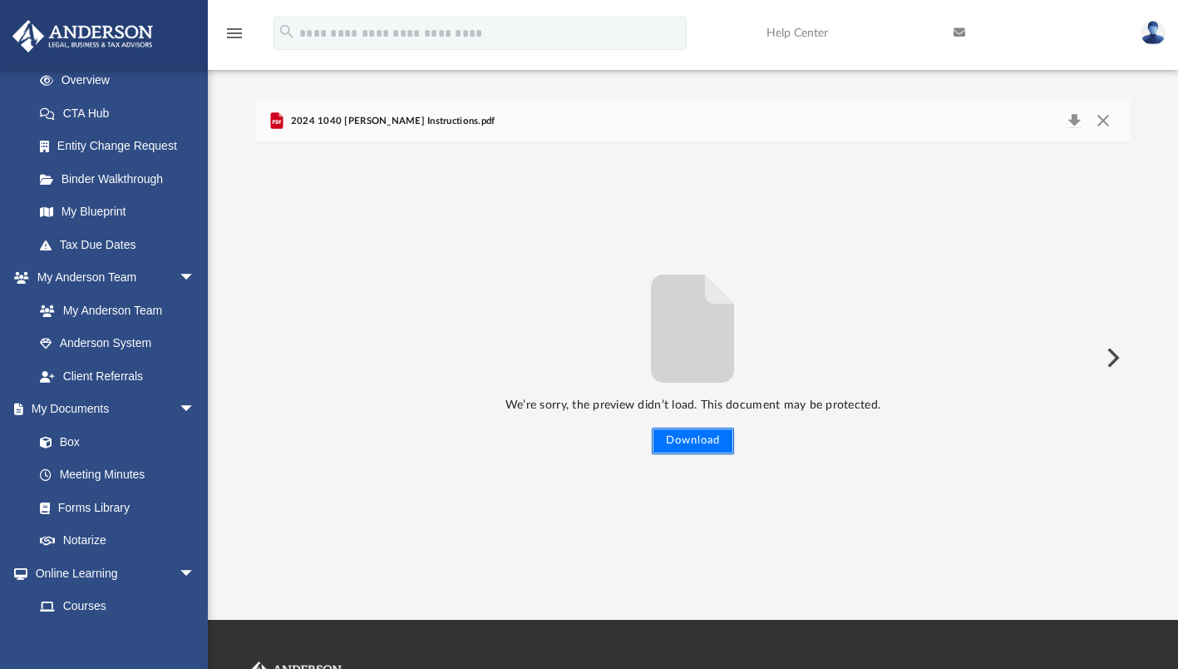
click at [680, 439] on button "Download" at bounding box center [693, 440] width 82 height 27
click at [1114, 357] on button "Preview" at bounding box center [1112, 357] width 37 height 47
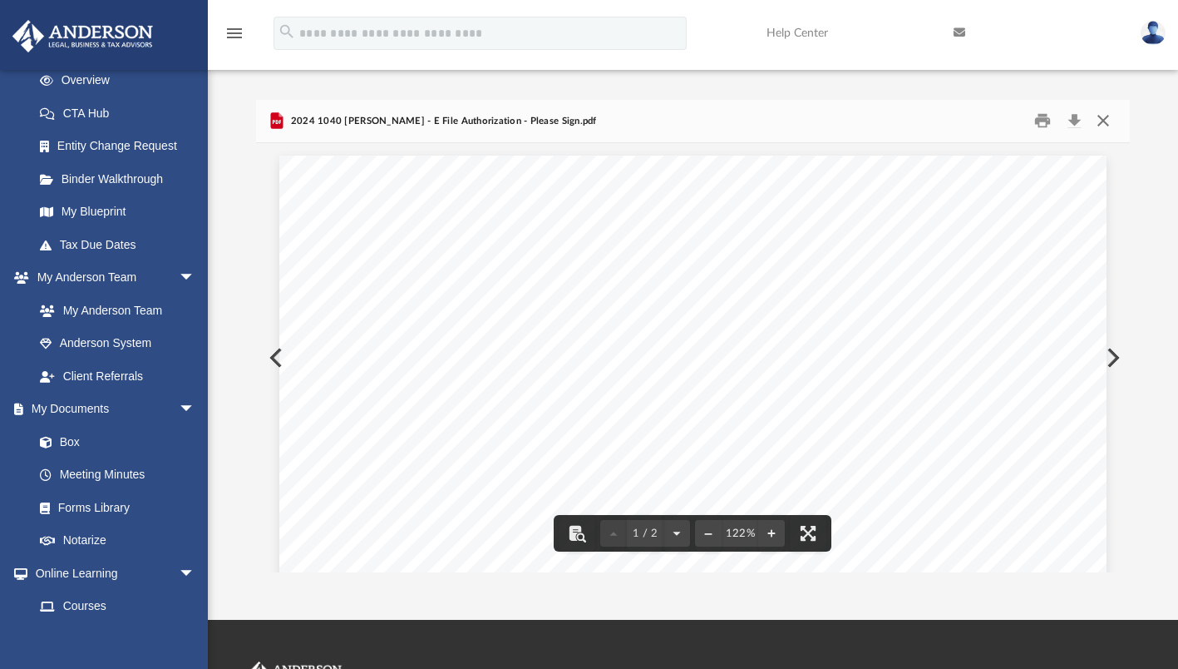
click at [1106, 124] on button "Close" at bounding box center [1104, 121] width 30 height 26
